Goal: Task Accomplishment & Management: Use online tool/utility

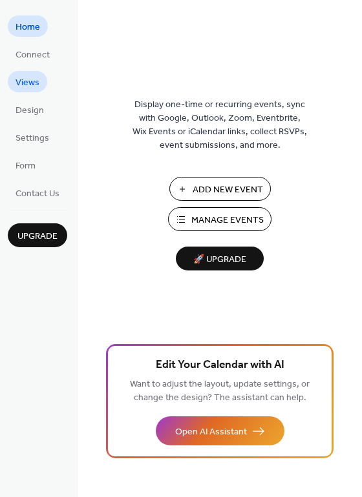
click at [26, 110] on span "Design" at bounding box center [30, 111] width 28 height 14
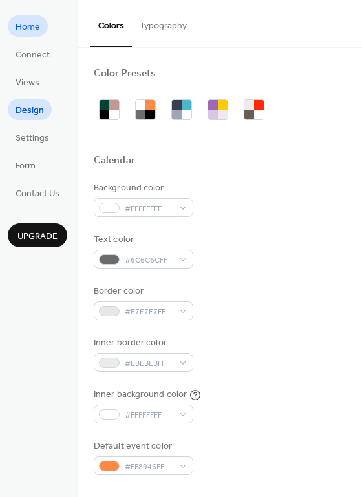
click at [21, 25] on span "Home" at bounding box center [28, 28] width 25 height 14
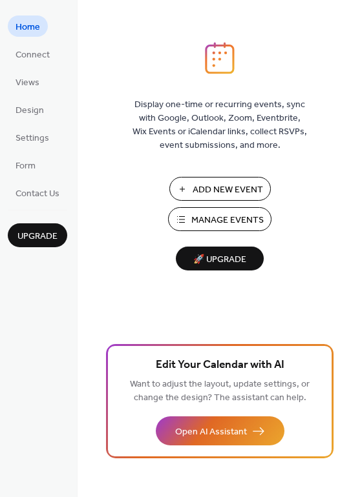
click at [251, 210] on button "Manage Events" at bounding box center [219, 219] width 103 height 24
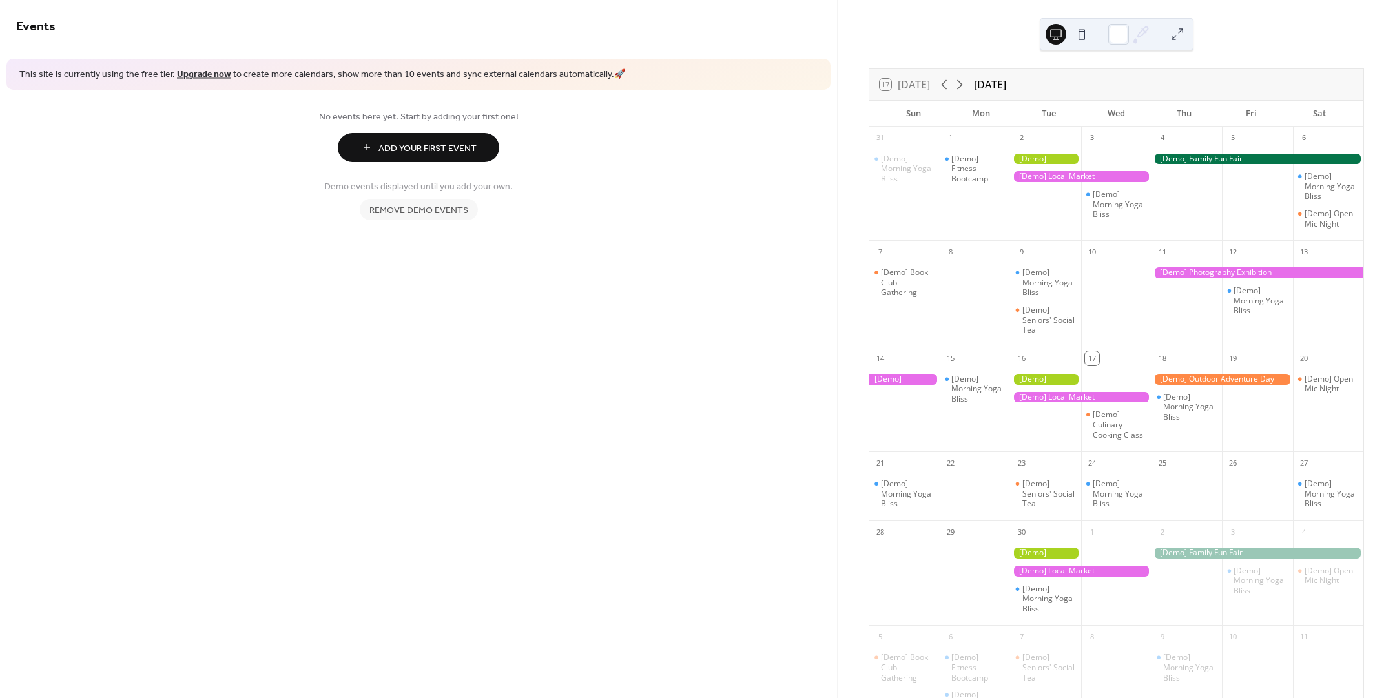
click at [1052, 175] on div at bounding box center [1081, 176] width 141 height 11
